Goal: Check status: Check status

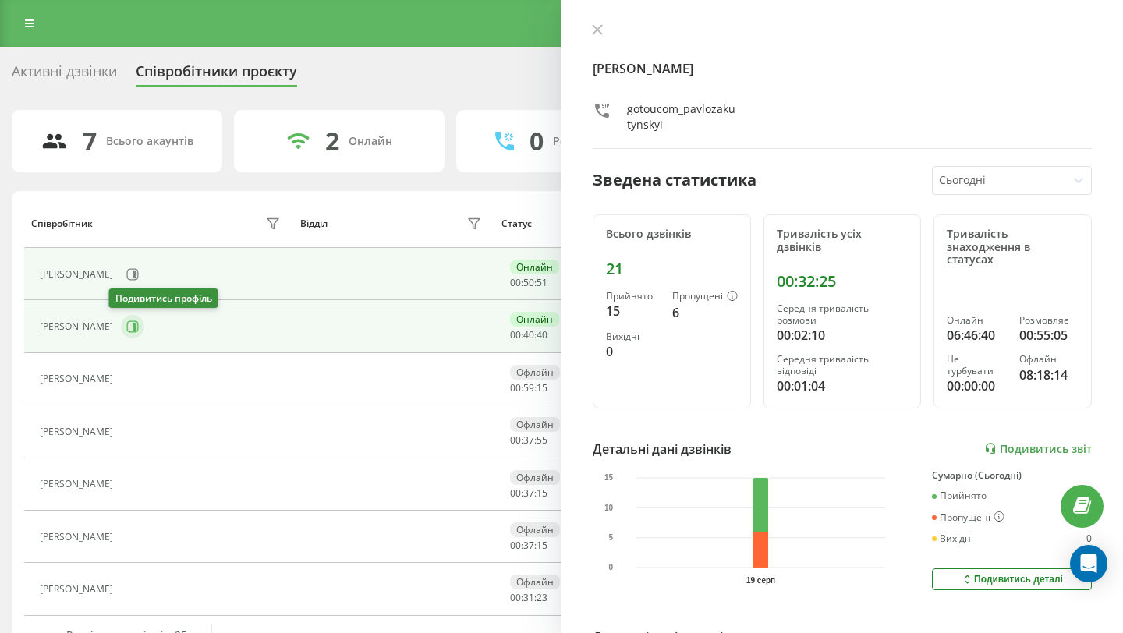
click at [121, 335] on button at bounding box center [132, 326] width 23 height 23
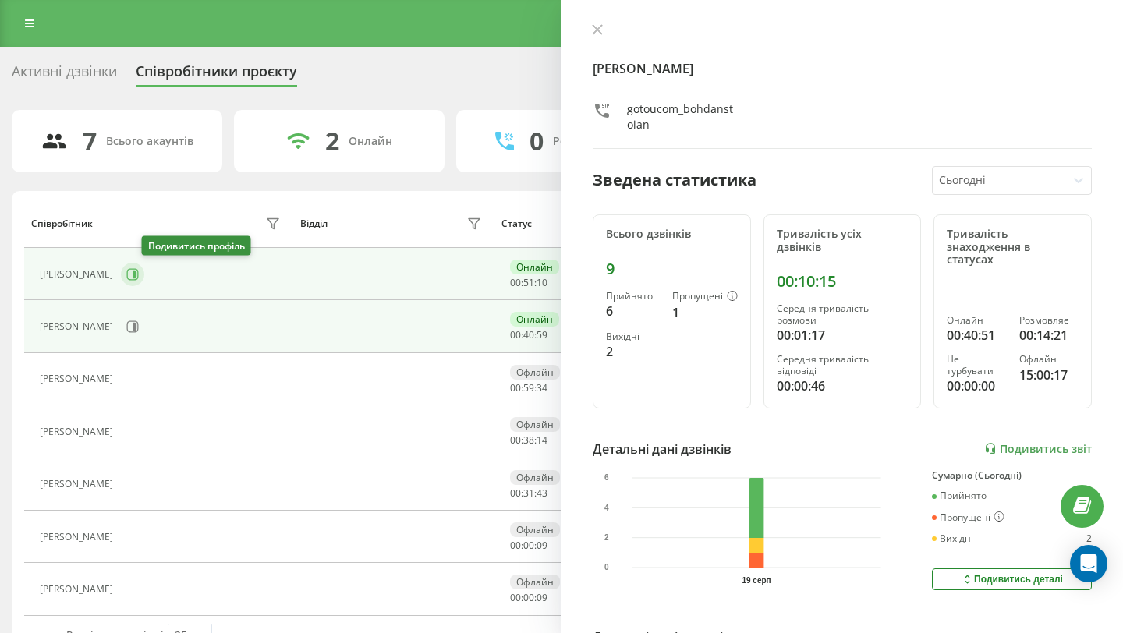
click at [139, 276] on icon at bounding box center [133, 274] width 12 height 12
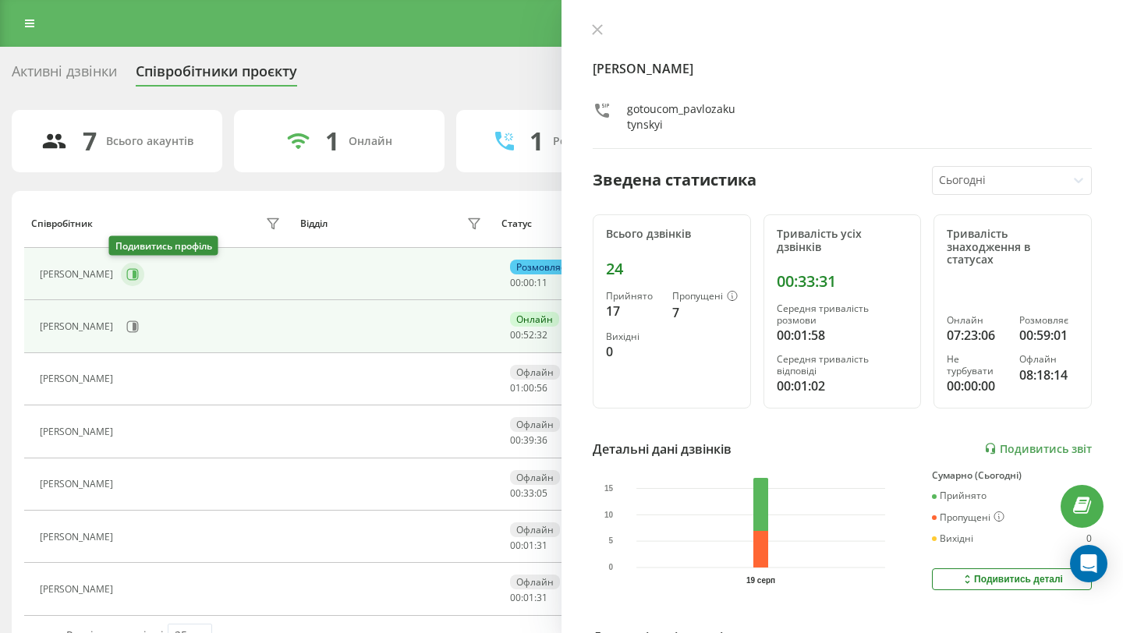
click at [126, 280] on icon at bounding box center [132, 274] width 12 height 12
